Goal: Task Accomplishment & Management: Manage account settings

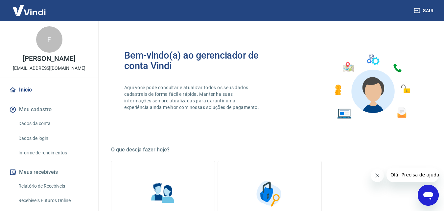
scroll to position [131, 0]
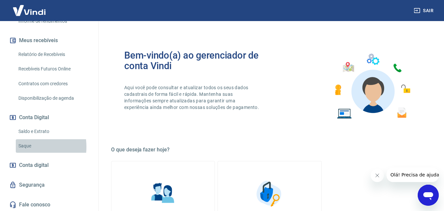
click at [26, 147] on link "Saque" at bounding box center [53, 145] width 75 height 13
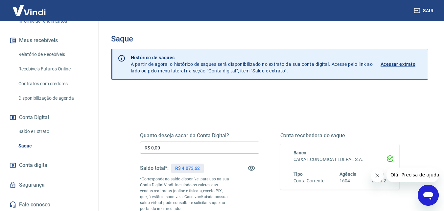
scroll to position [33, 0]
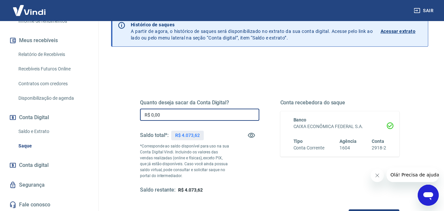
click at [194, 119] on input "R$ 0,00" at bounding box center [199, 114] width 119 height 12
type input "R$ 4.073,62"
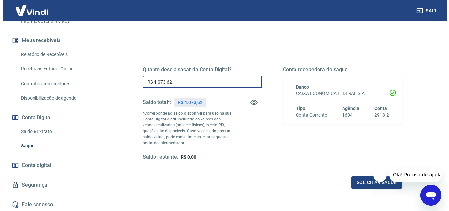
scroll to position [120, 0]
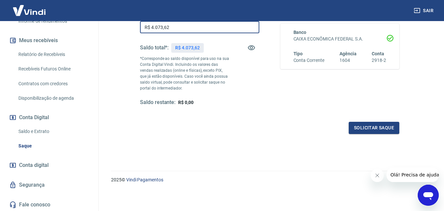
click at [366, 121] on div "Quanto deseja sacar da Conta Digital? R$ 4.073,62 ​ Saldo total*: R$ 4.073,62 *…" at bounding box center [269, 65] width 259 height 138
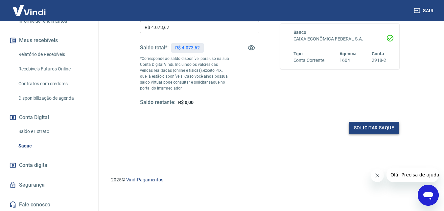
click at [364, 128] on button "Solicitar saque" at bounding box center [374, 128] width 51 height 12
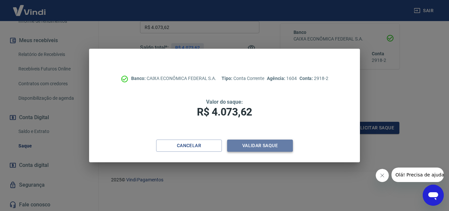
click at [247, 147] on button "Validar saque" at bounding box center [260, 145] width 66 height 12
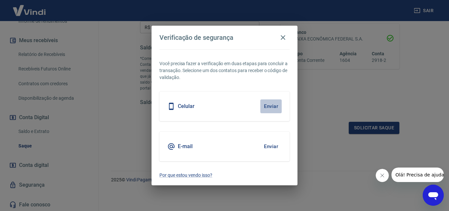
click at [272, 106] on button "Enviar" at bounding box center [270, 106] width 21 height 14
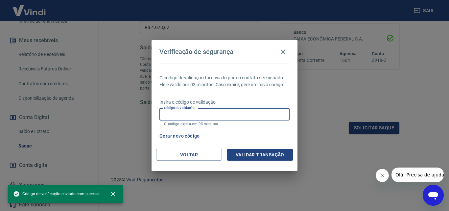
click at [170, 115] on input "Código de validação" at bounding box center [224, 114] width 130 height 12
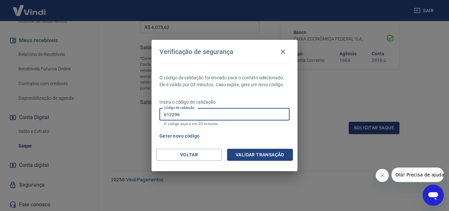
type input "612296"
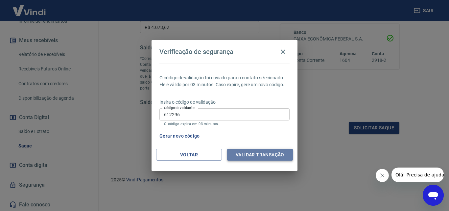
click at [274, 157] on button "Validar transação" at bounding box center [260, 155] width 66 height 12
